Goal: Transaction & Acquisition: Book appointment/travel/reservation

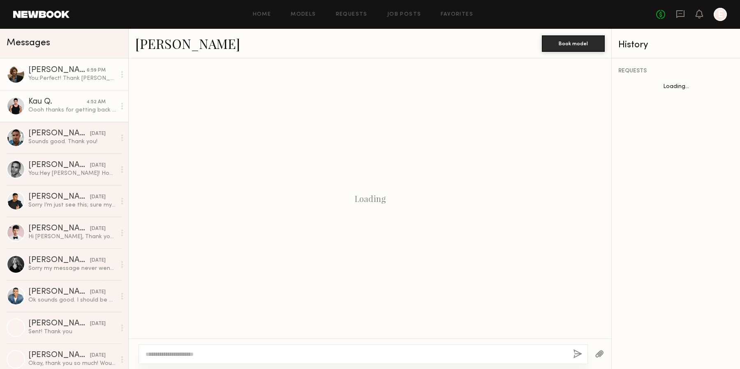
scroll to position [325, 0]
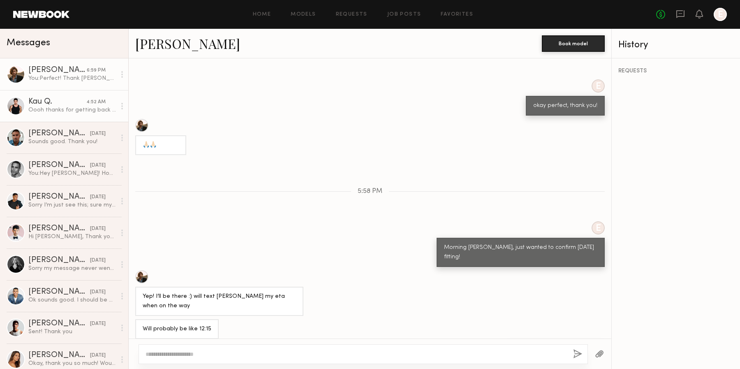
click at [85, 105] on div "Kau Q." at bounding box center [57, 102] width 58 height 8
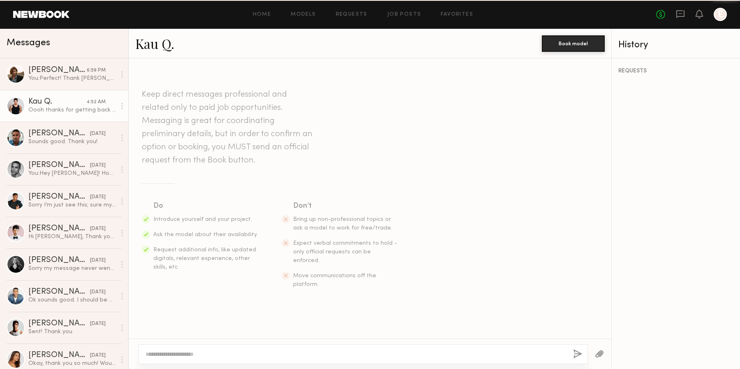
scroll to position [470, 0]
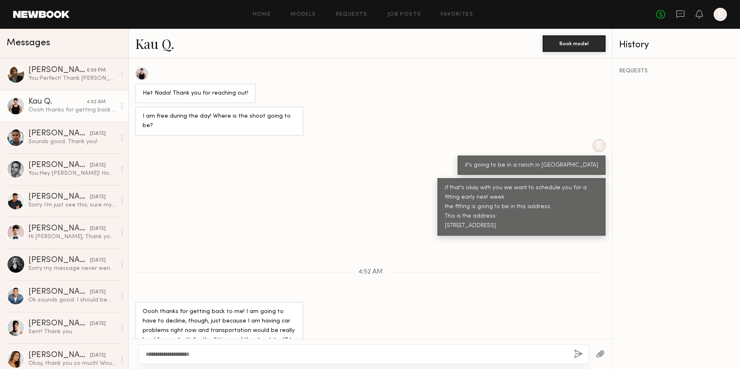
type textarea "**********"
click at [578, 352] on button "button" at bounding box center [578, 354] width 9 height 10
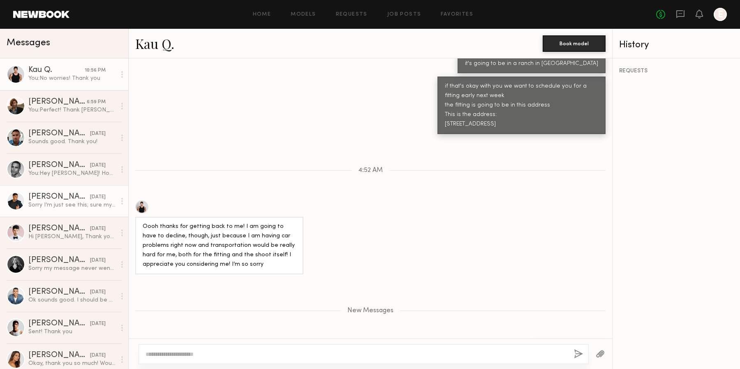
click at [90, 198] on div "[DATE]" at bounding box center [98, 197] width 16 height 8
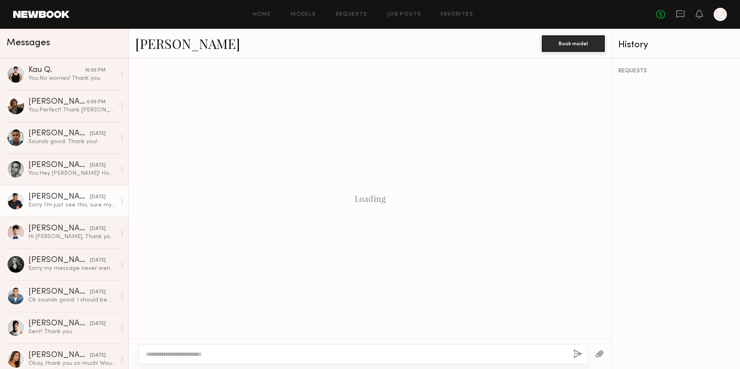
scroll to position [702, 0]
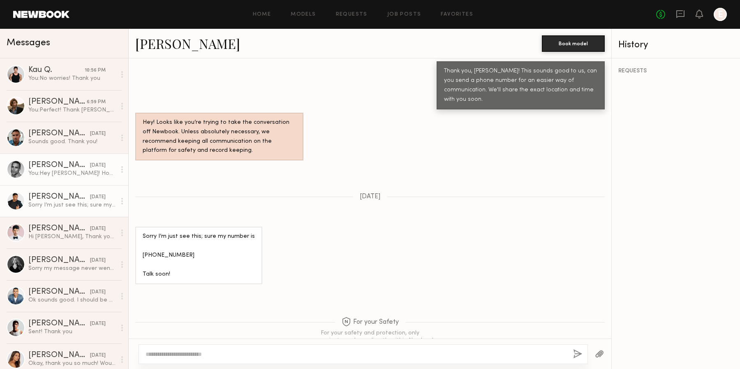
click at [73, 182] on link "[PERSON_NAME] [DATE] You: Hey [PERSON_NAME]! Hope you’re doing well. This is [P…" at bounding box center [64, 169] width 128 height 32
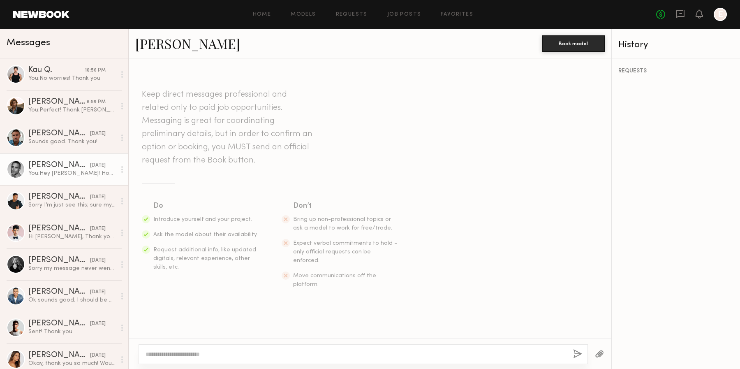
scroll to position [113, 0]
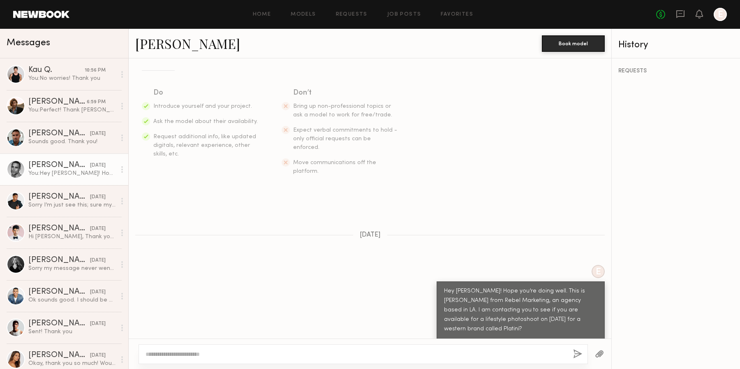
click at [163, 34] on div "[PERSON_NAME] Book model" at bounding box center [370, 44] width 483 height 30
click at [163, 45] on link "[PERSON_NAME]" at bounding box center [187, 44] width 105 height 18
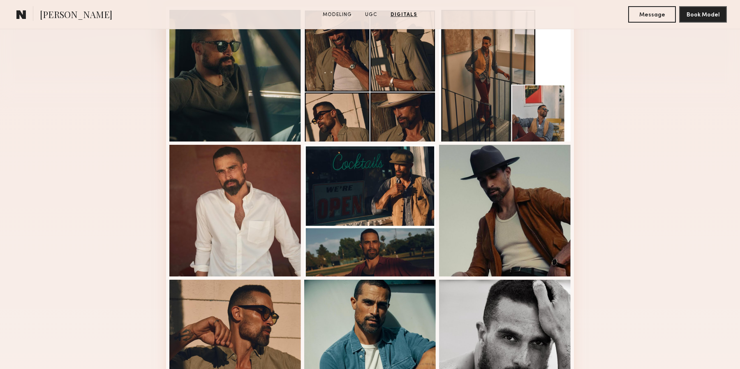
scroll to position [44, 0]
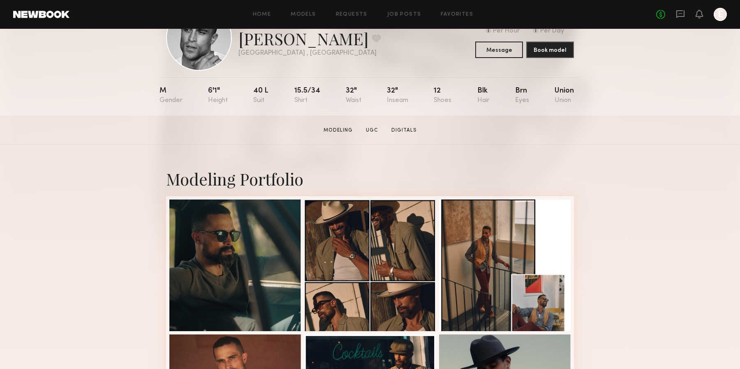
click at [694, 113] on div "EXPERIENCED Online 4d ago Victor R. Favorite Los Angeles , CA Online 4d ago $ T…" at bounding box center [370, 50] width 740 height 130
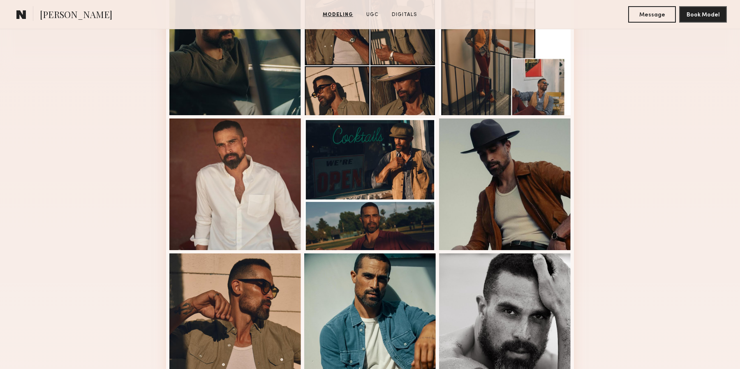
scroll to position [0, 0]
